Goal: Information Seeking & Learning: Learn about a topic

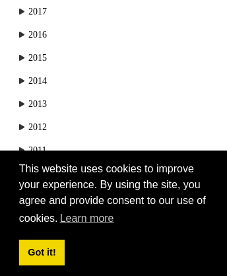
scroll to position [1882, 0]
